Goal: Task Accomplishment & Management: Manage account settings

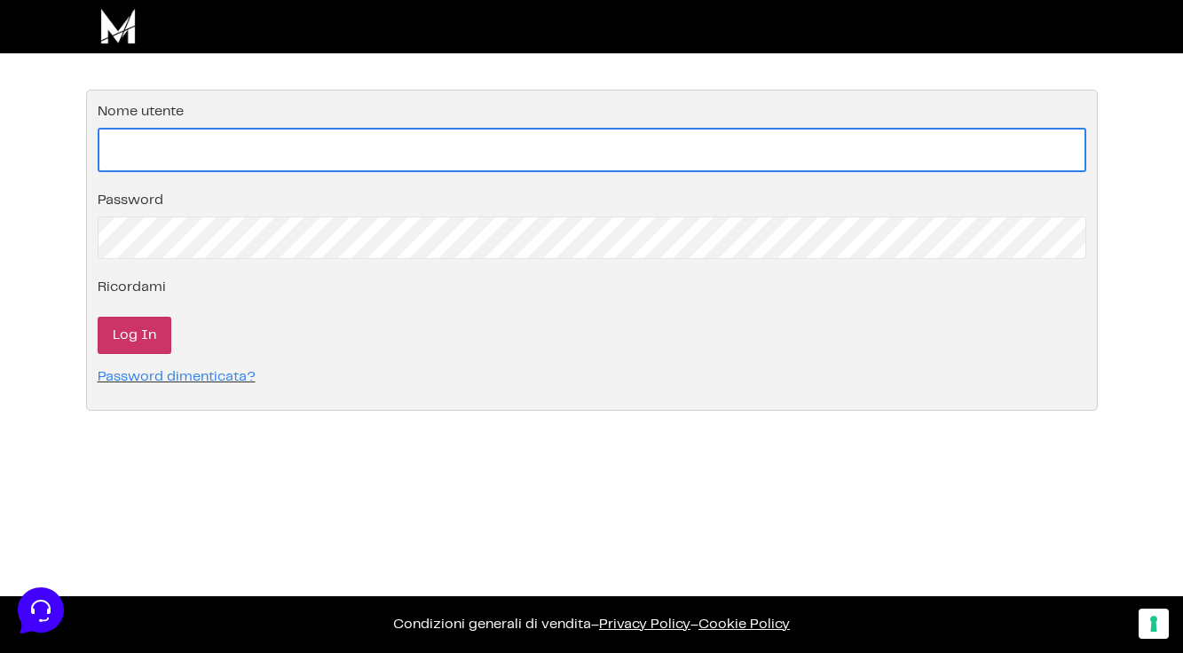
type input "[EMAIL_ADDRESS][DOMAIN_NAME]"
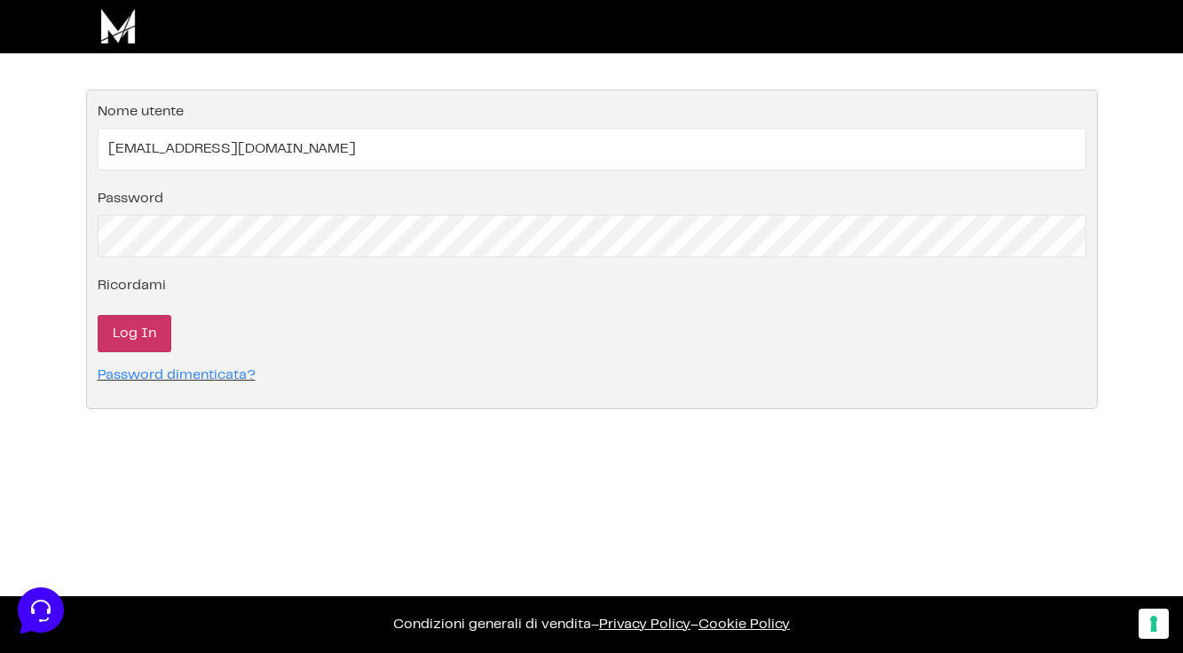
click at [136, 350] on input "Log In" at bounding box center [135, 333] width 74 height 37
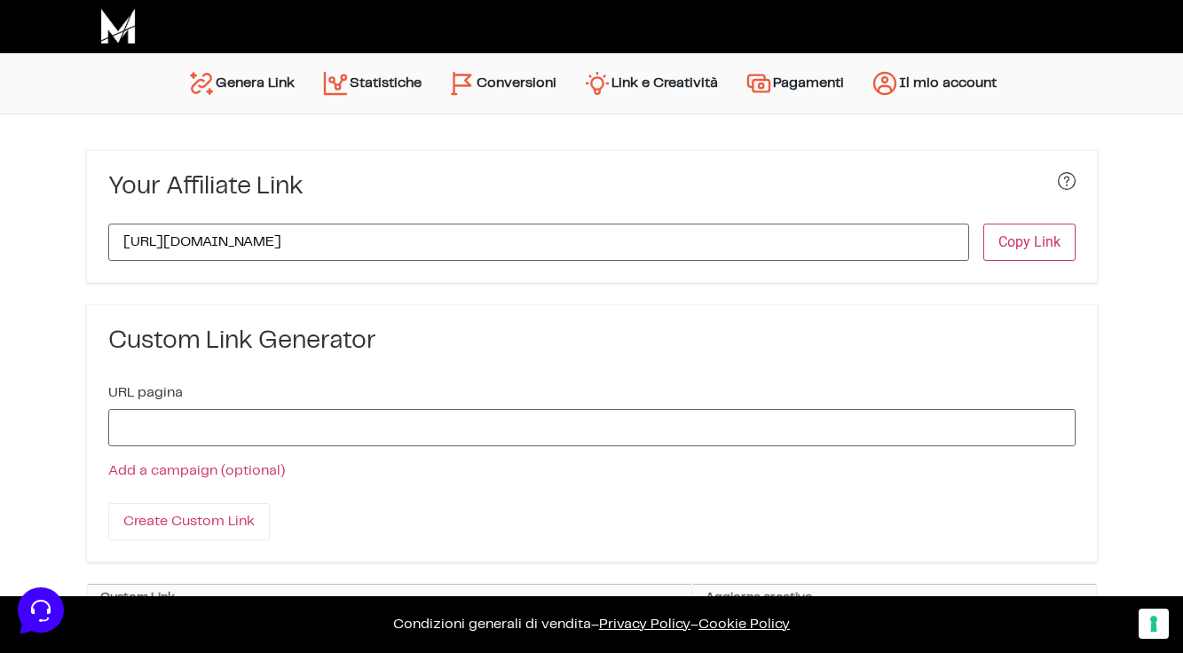
click at [513, 91] on link "Conversioni" at bounding box center [502, 83] width 135 height 43
